Goal: Obtain resource: Download file/media

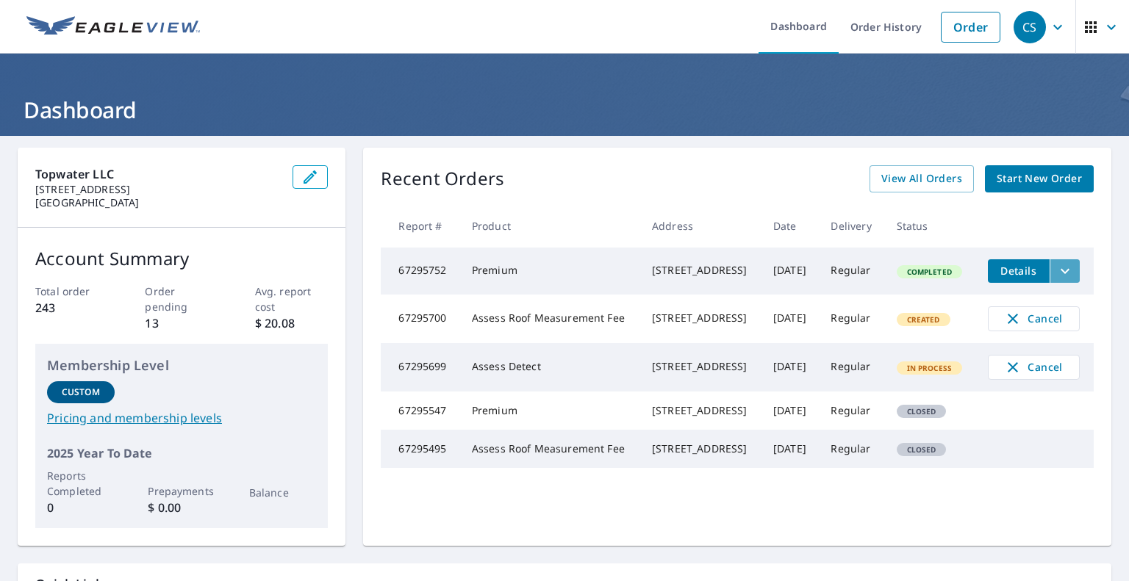
click at [1061, 271] on icon "filesDropdownBtn-67295752" at bounding box center [1065, 270] width 9 height 5
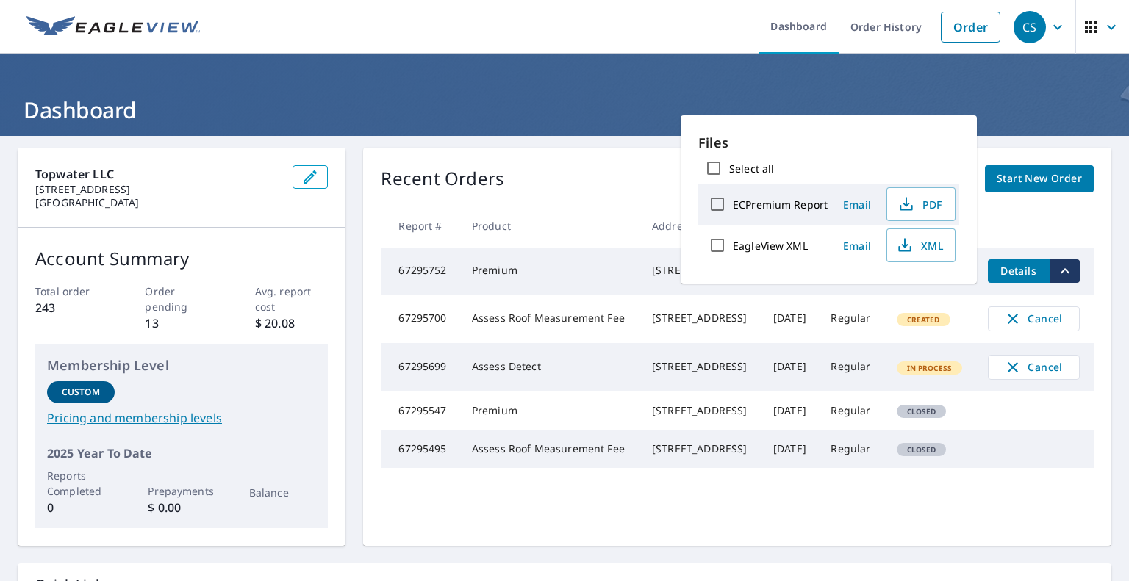
click at [558, 271] on td "Premium" at bounding box center [550, 271] width 180 height 47
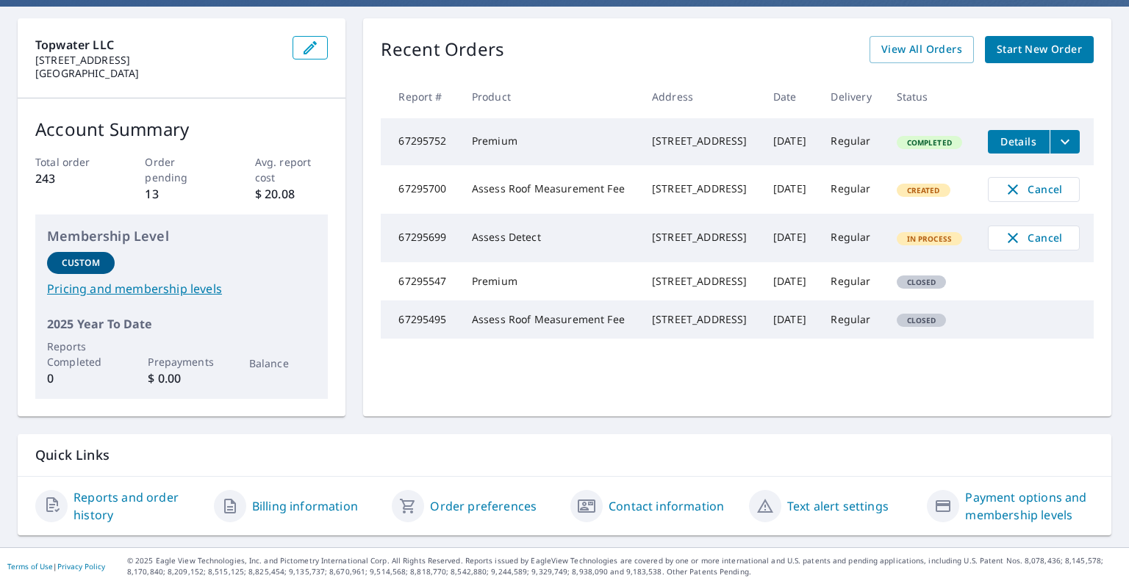
scroll to position [132, 0]
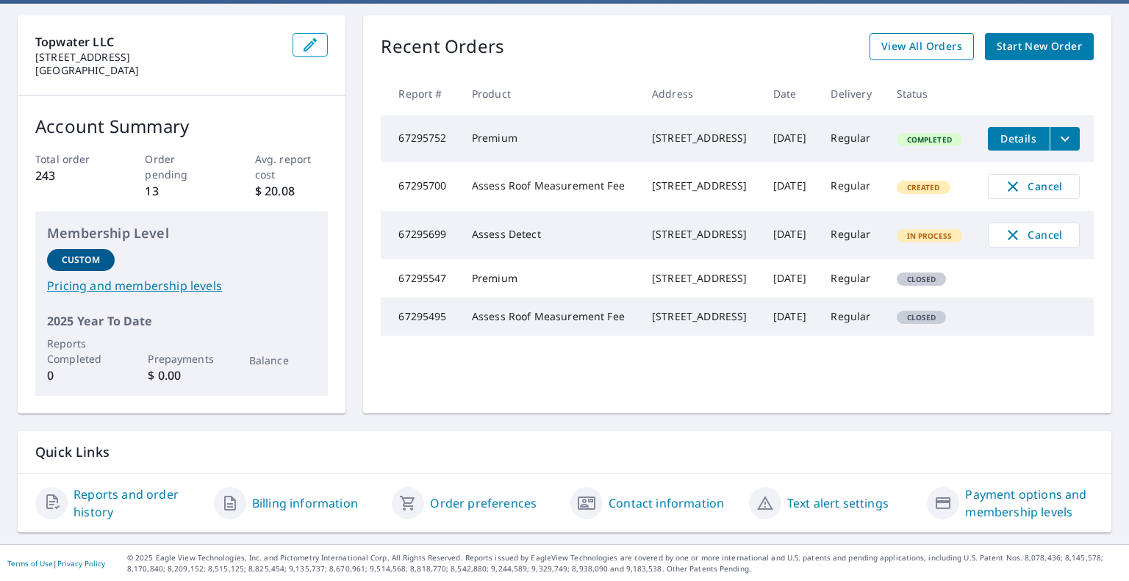
click at [910, 46] on span "View All Orders" at bounding box center [921, 46] width 81 height 18
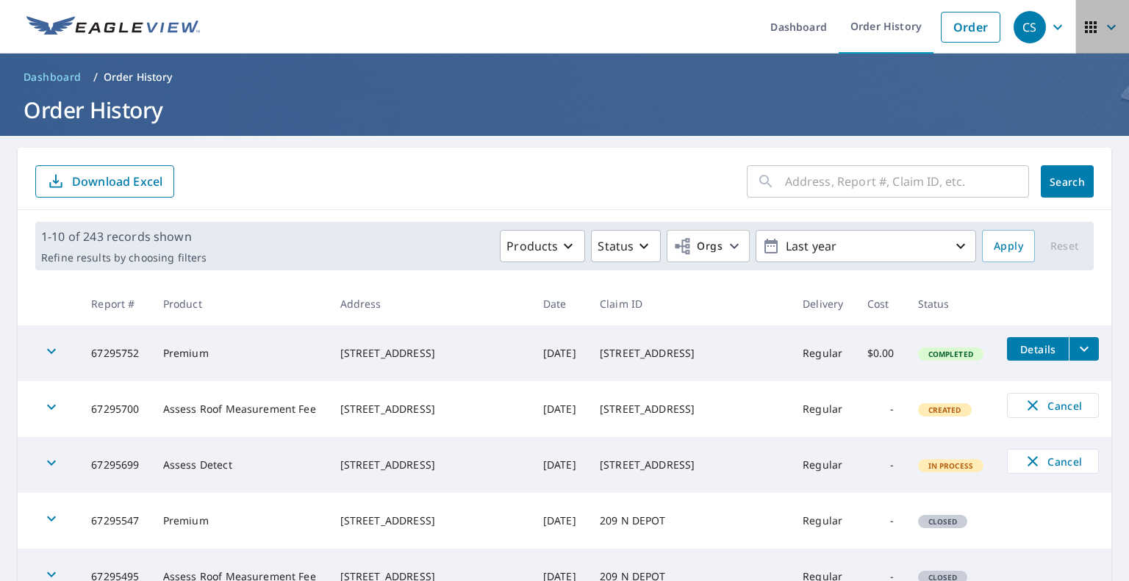
click at [1082, 35] on icon "button" at bounding box center [1091, 27] width 18 height 18
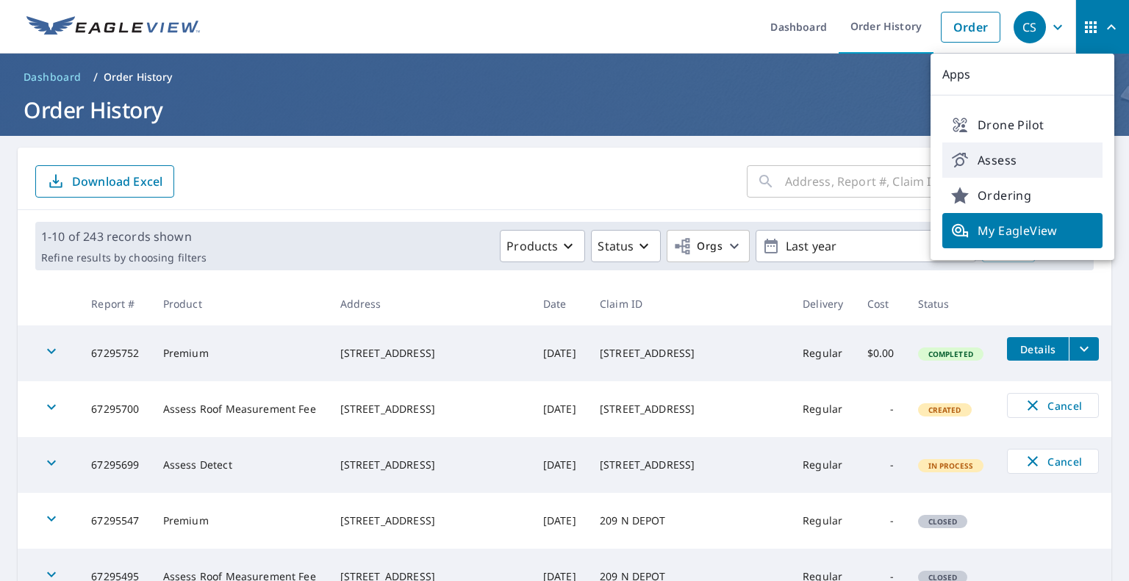
click at [994, 162] on span "Assess" at bounding box center [1022, 160] width 143 height 18
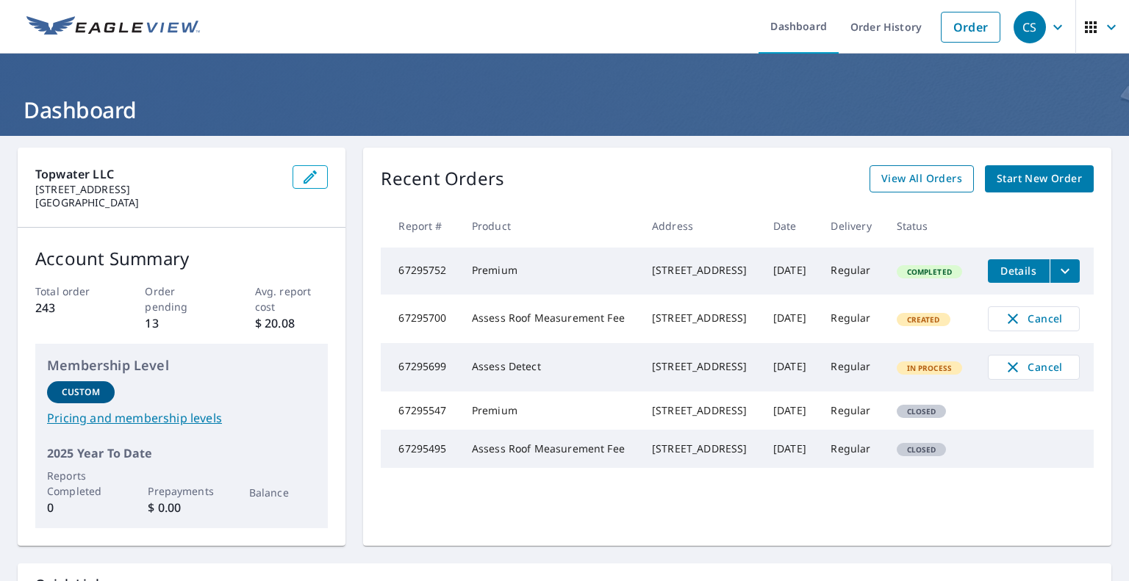
click at [923, 179] on span "View All Orders" at bounding box center [921, 179] width 81 height 18
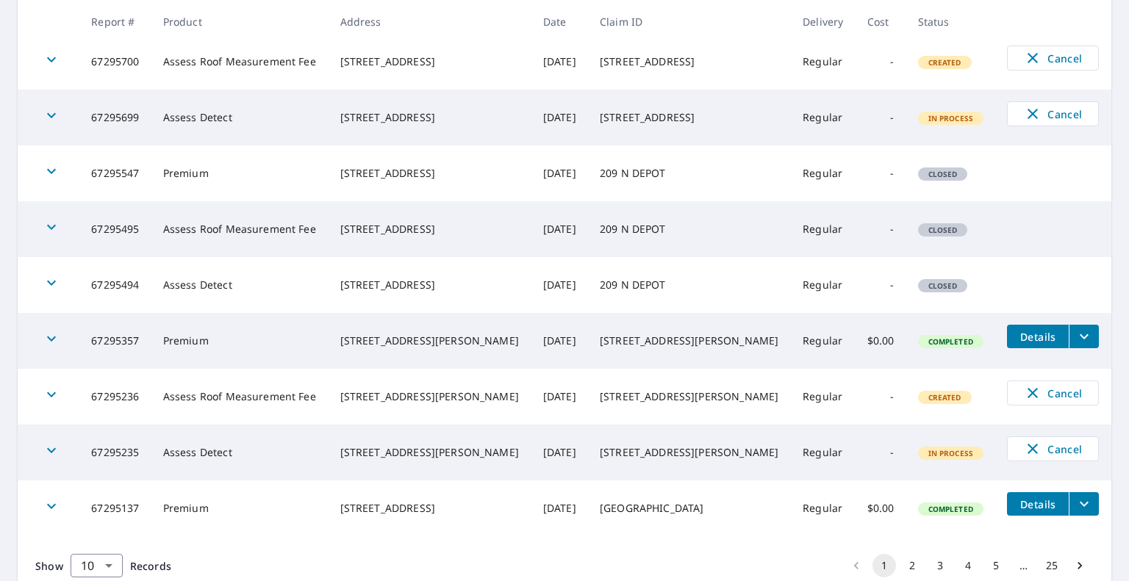
scroll to position [368, 0]
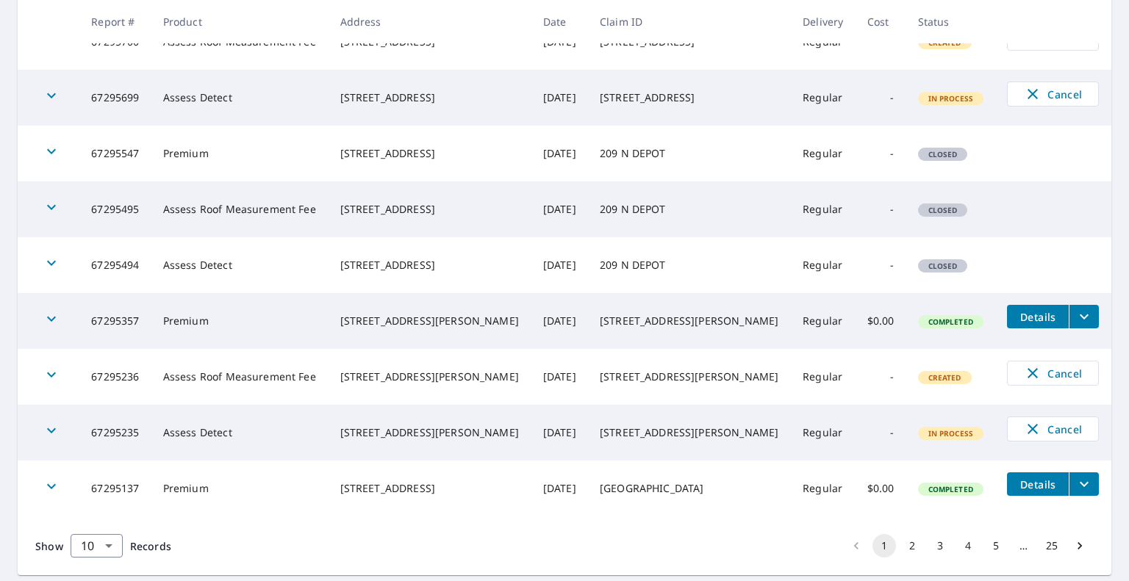
click at [901, 543] on button "2" at bounding box center [912, 546] width 24 height 24
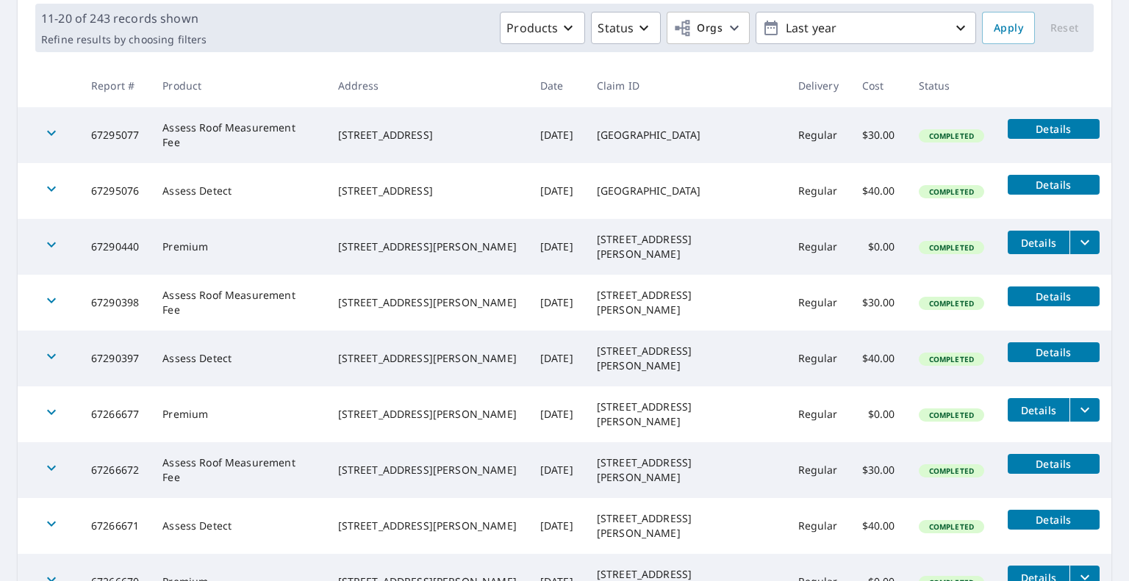
scroll to position [221, 0]
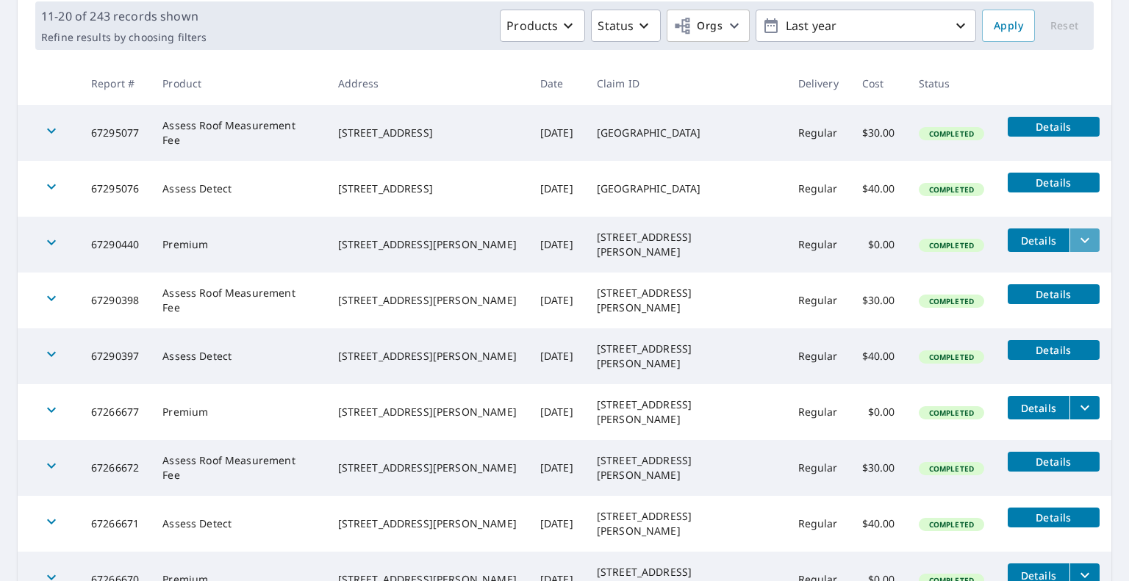
click at [1076, 246] on icon "filesDropdownBtn-67290440" at bounding box center [1085, 241] width 18 height 18
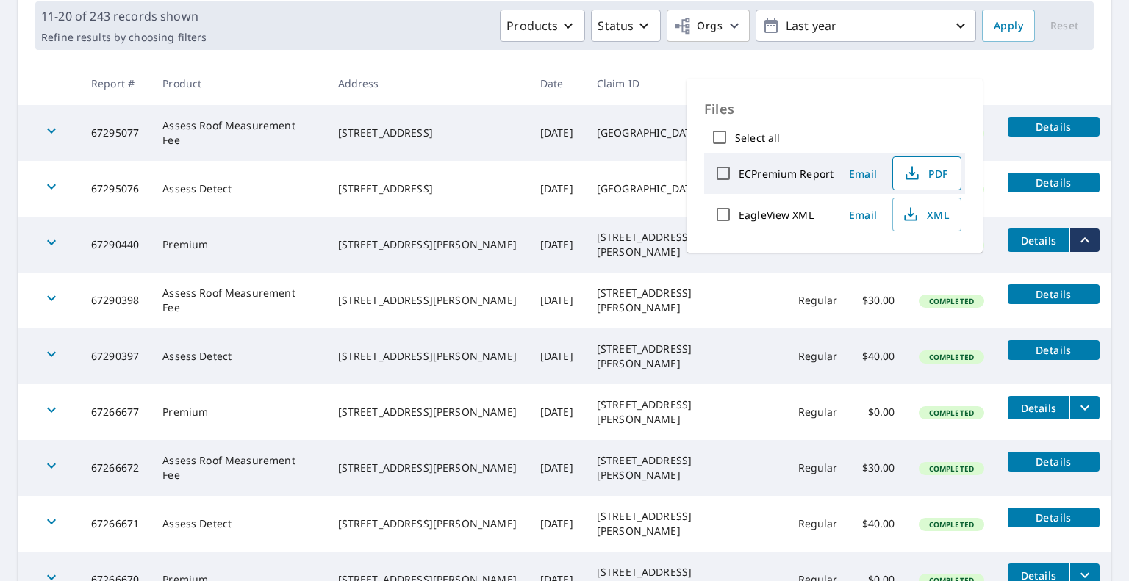
click at [913, 176] on icon "button" at bounding box center [912, 174] width 18 height 18
click at [908, 212] on icon "button" at bounding box center [911, 215] width 18 height 18
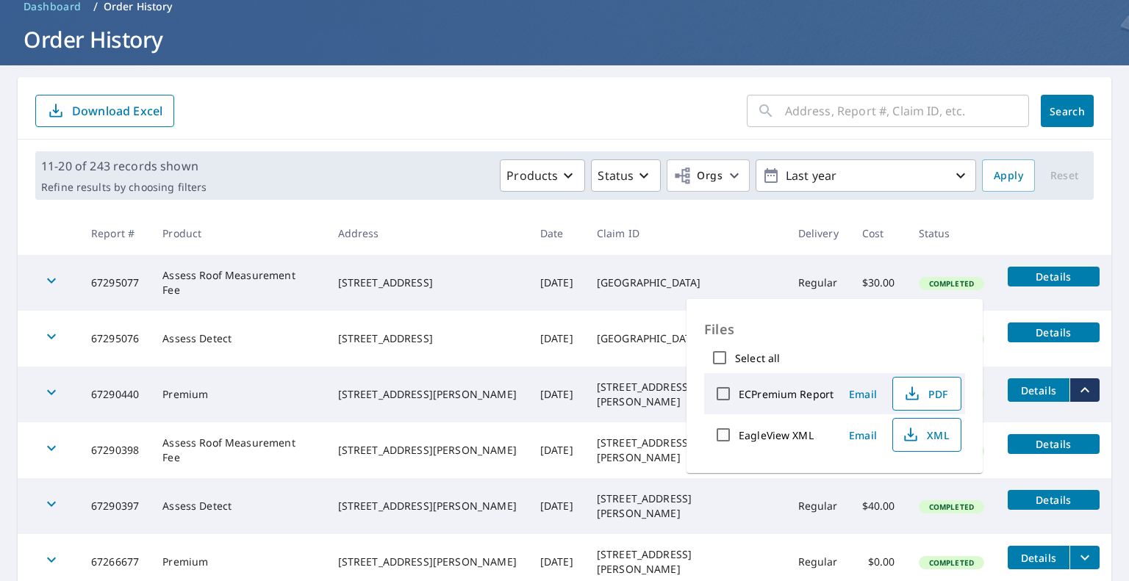
scroll to position [0, 0]
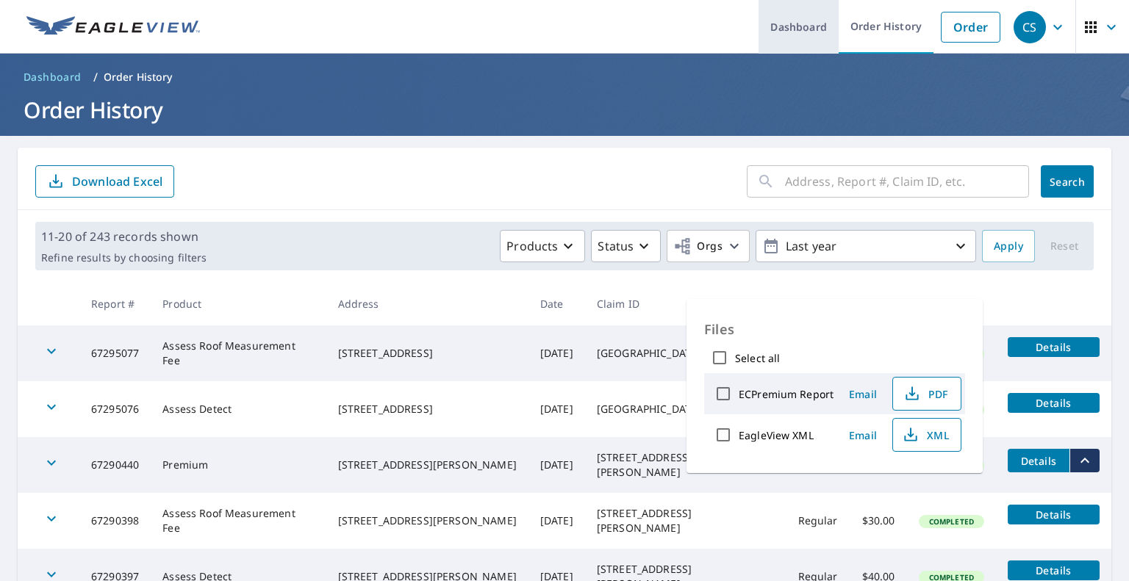
click at [794, 26] on link "Dashboard" at bounding box center [799, 27] width 80 height 54
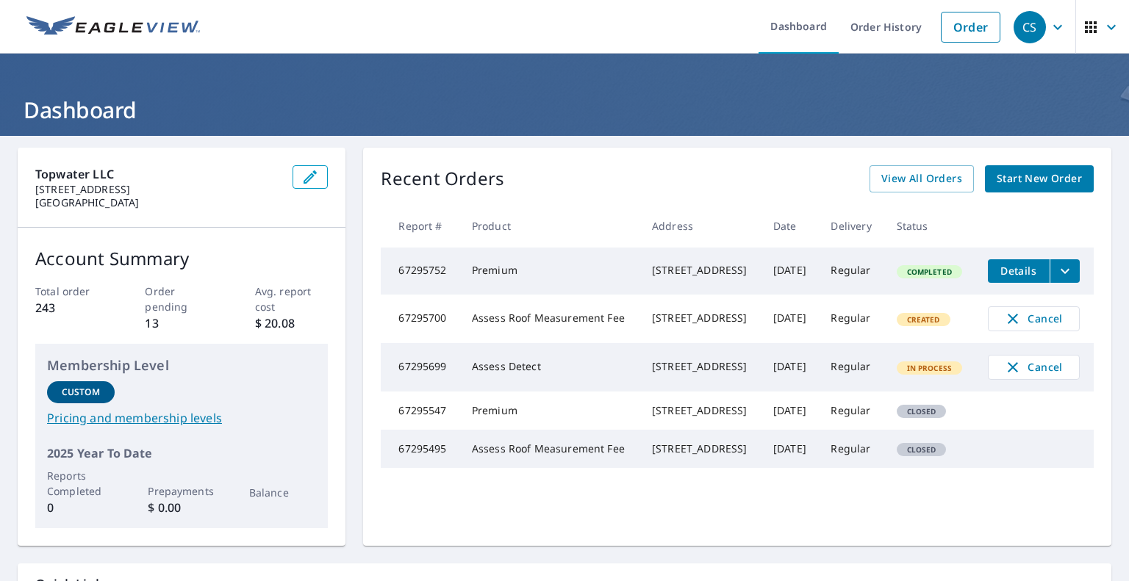
click at [1082, 26] on icon "button" at bounding box center [1091, 27] width 18 height 18
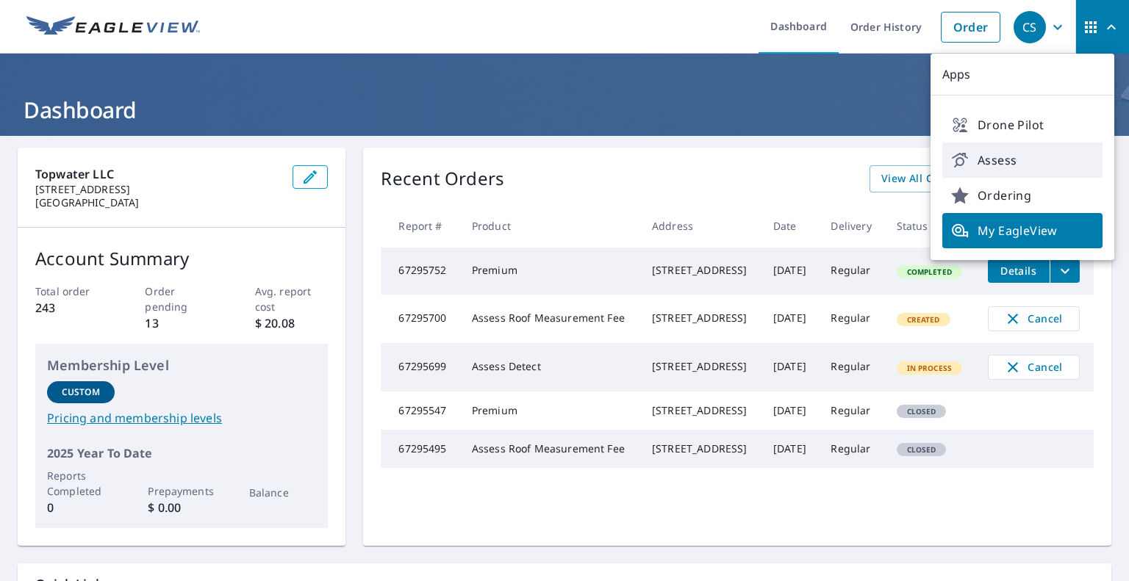
click at [999, 158] on span "Assess" at bounding box center [1022, 160] width 143 height 18
